Goal: Navigation & Orientation: Understand site structure

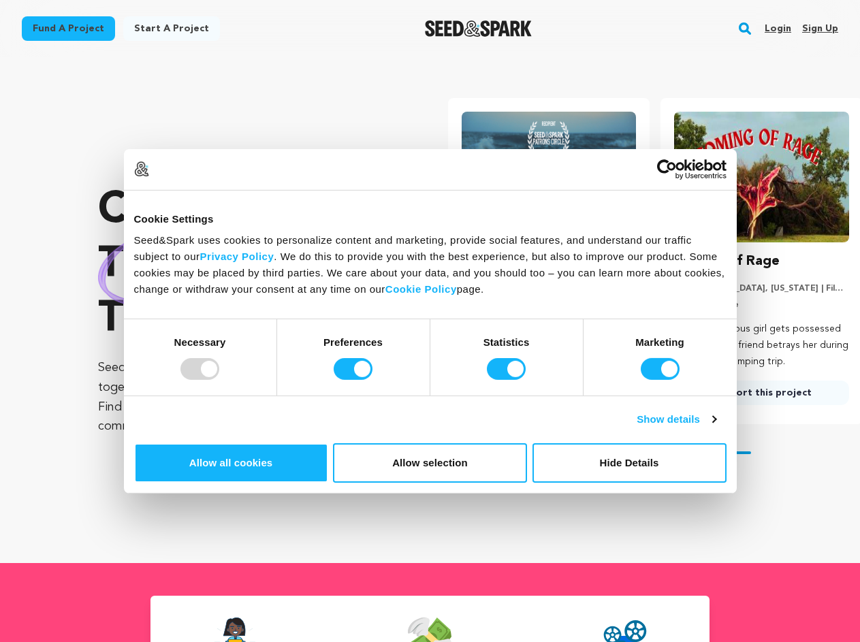
scroll to position [0, 224]
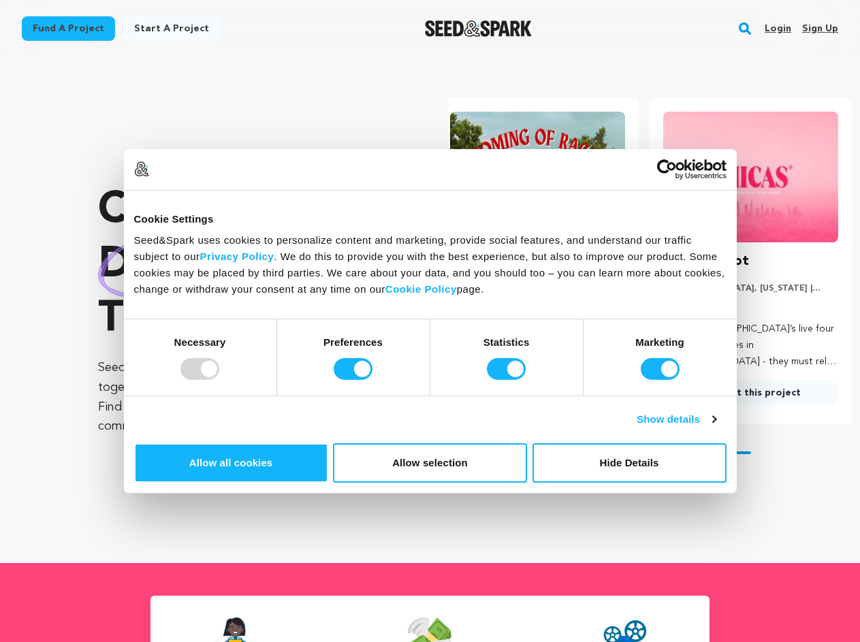
click at [219, 380] on div at bounding box center [199, 369] width 39 height 22
click at [372, 380] on input "Preferences" at bounding box center [353, 369] width 39 height 22
checkbox input "false"
click at [508, 380] on input "Statistics" at bounding box center [506, 369] width 39 height 22
checkbox input "false"
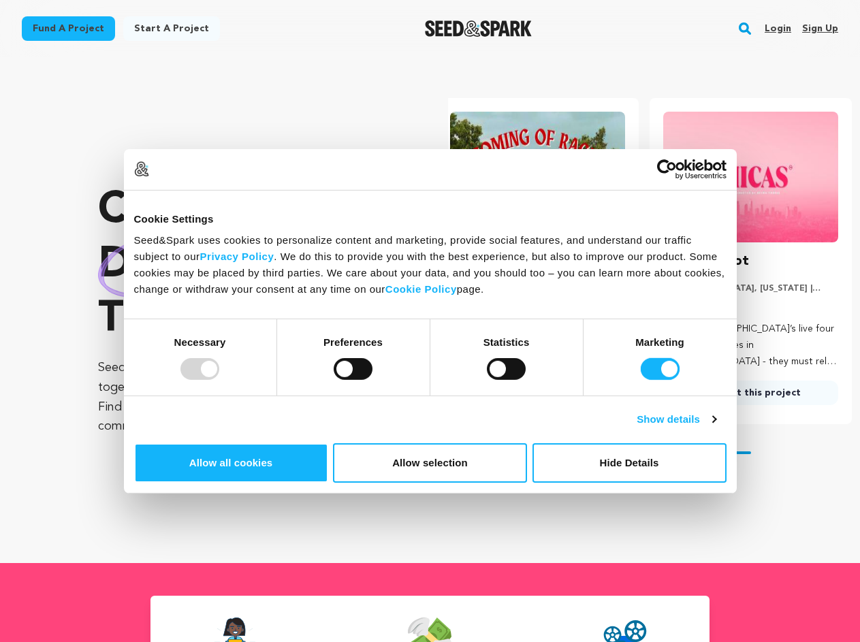
click at [641, 380] on input "Marketing" at bounding box center [660, 369] width 39 height 22
checkbox input "false"
click at [716, 428] on link "Show details" at bounding box center [676, 419] width 79 height 16
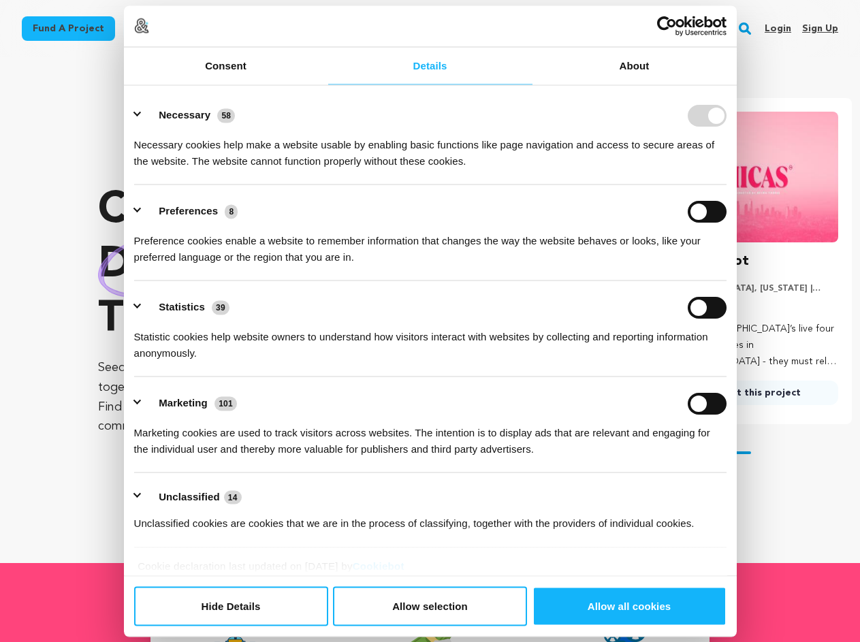
click at [737, 84] on link "About" at bounding box center [634, 65] width 204 height 37
click at [727, 36] on link "Usercentrics Cookiebot - opens in a new window" at bounding box center [666, 26] width 119 height 20
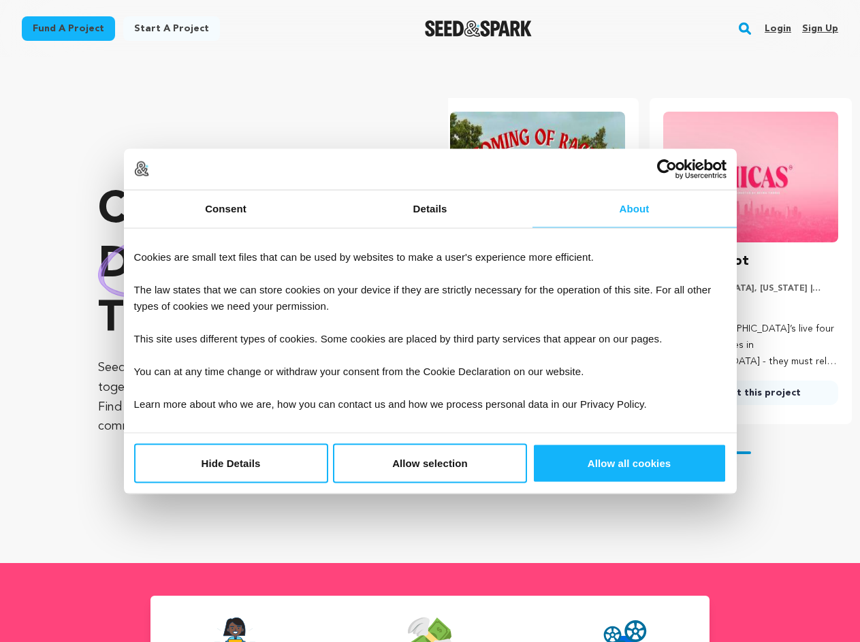
click at [752, 553] on section "Crowdfunding dance that matters . Seed&Spark is where creators and audiences wo…" at bounding box center [479, 310] width 762 height 506
click at [748, 29] on rect "button" at bounding box center [745, 28] width 16 height 16
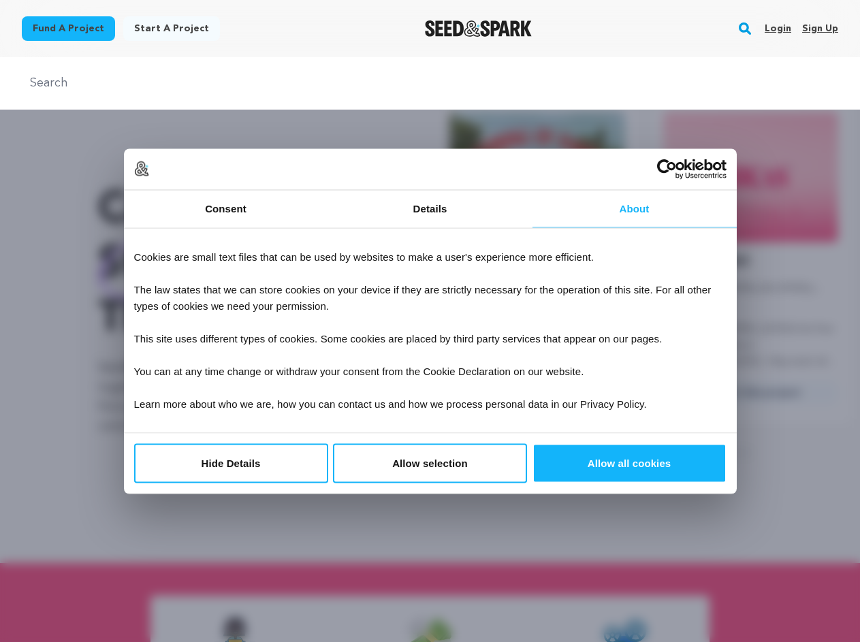
scroll to position [0, 0]
